Goal: Find specific page/section: Find specific page/section

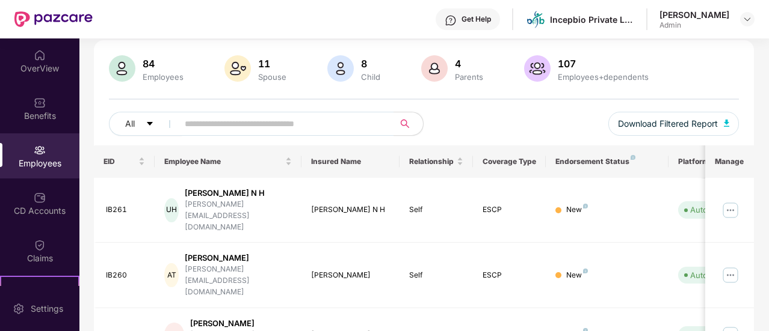
scroll to position [92, 0]
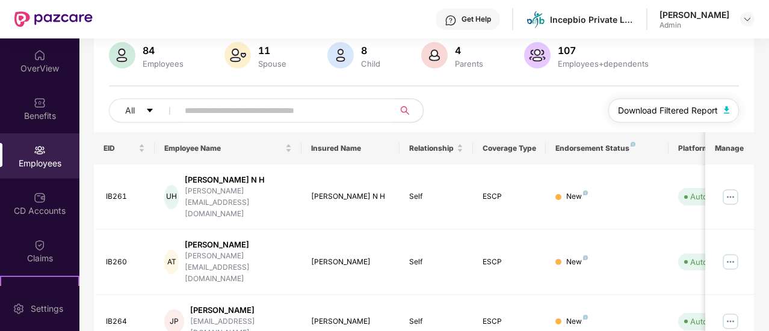
click at [683, 111] on span "Download Filtered Report" at bounding box center [668, 110] width 100 height 13
click at [729, 108] on img "button" at bounding box center [727, 109] width 6 height 7
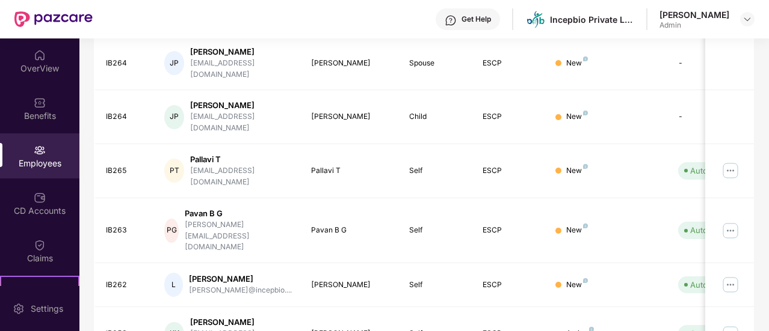
scroll to position [0, 0]
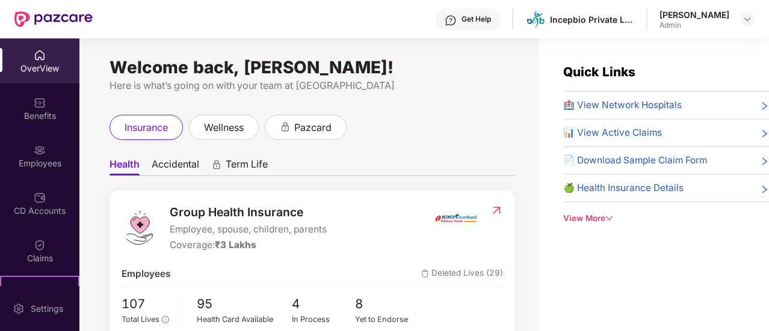
click at [46, 162] on div "Employees" at bounding box center [39, 164] width 79 height 12
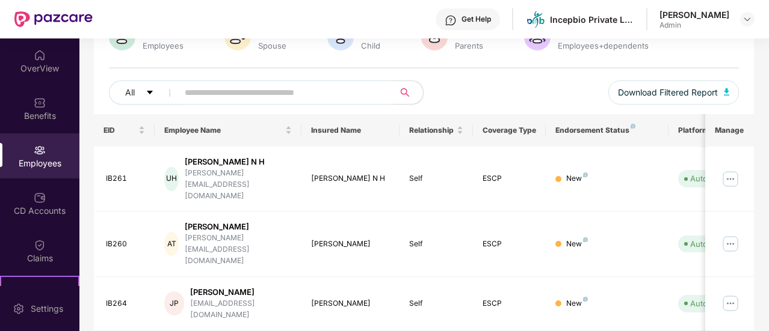
scroll to position [112, 0]
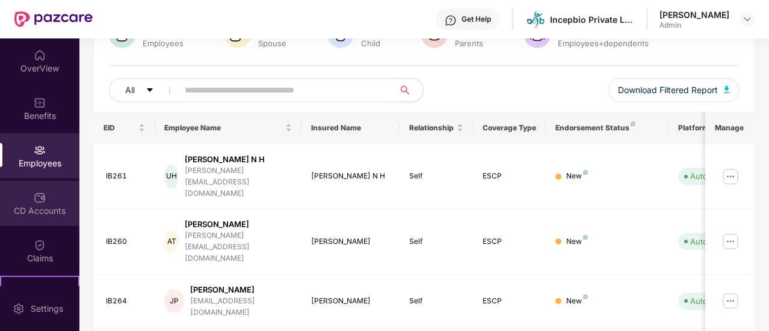
click at [19, 220] on div "CD Accounts" at bounding box center [39, 203] width 79 height 45
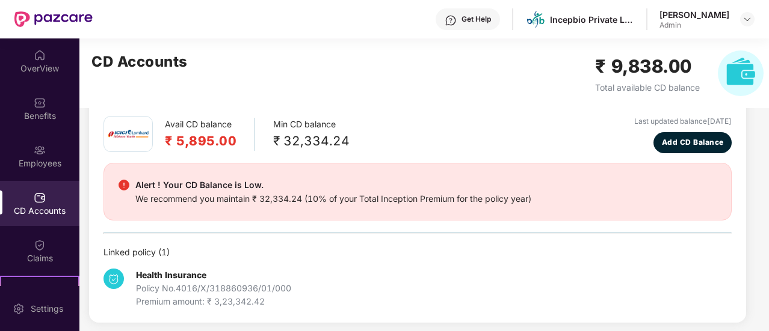
scroll to position [143, 0]
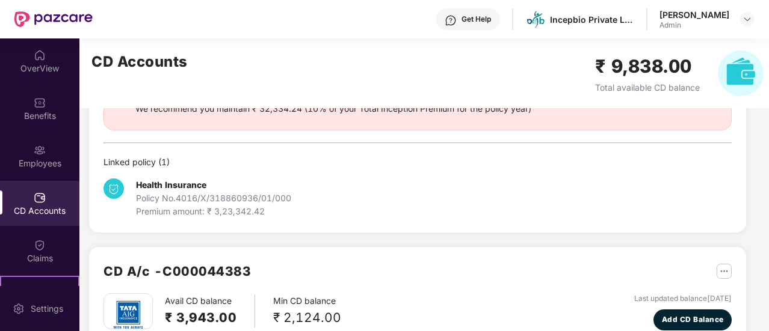
click at [334, 223] on div "CD A/c - CD-BAN-29607 Avail CD balance ₹ 5,895.00 Min CD balance ₹ 32,334.24 La…" at bounding box center [417, 106] width 657 height 253
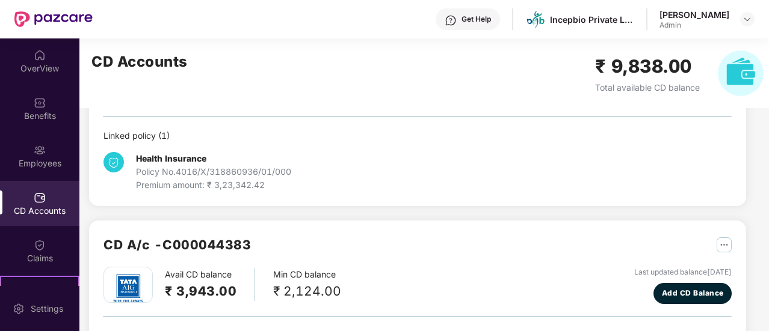
scroll to position [0, 0]
